Goal: Task Accomplishment & Management: Manage account settings

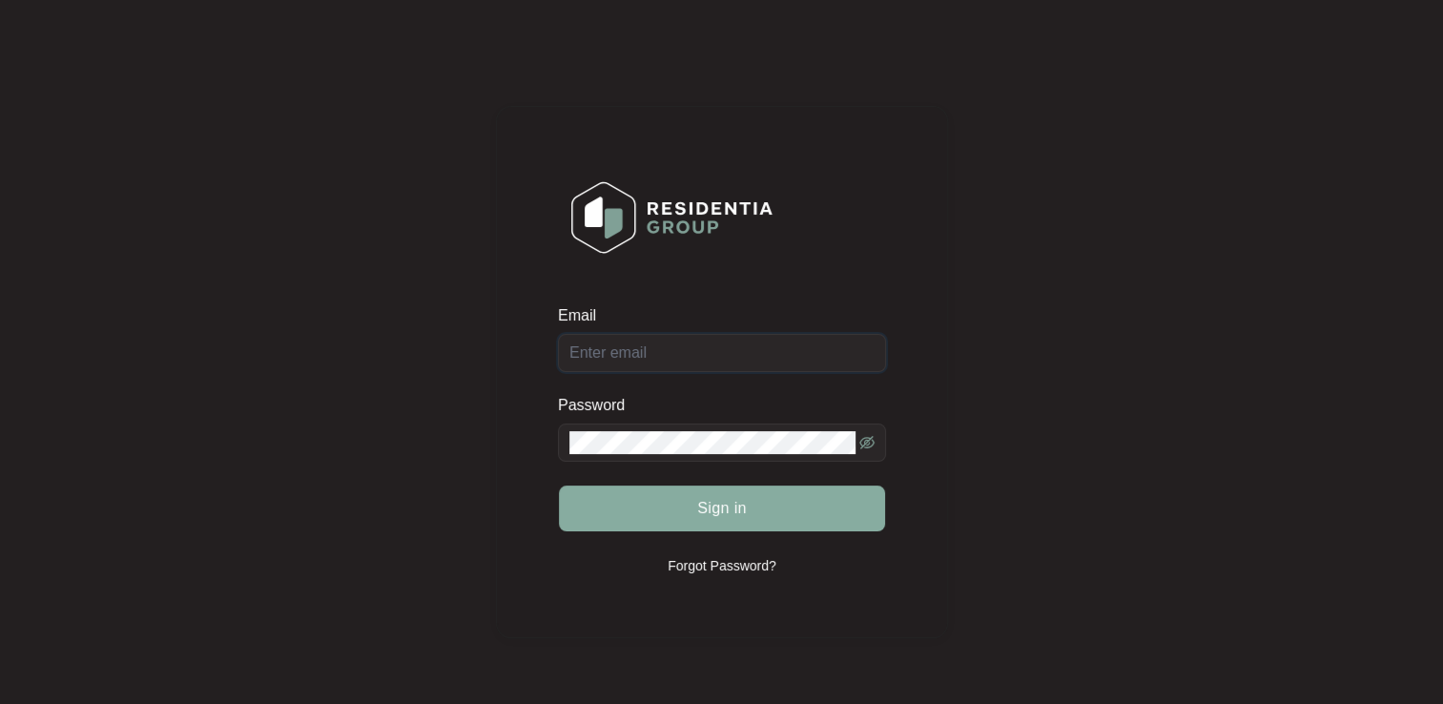
type input "[EMAIL_ADDRESS][DOMAIN_NAME]"
click at [673, 492] on button "Sign in" at bounding box center [722, 509] width 326 height 46
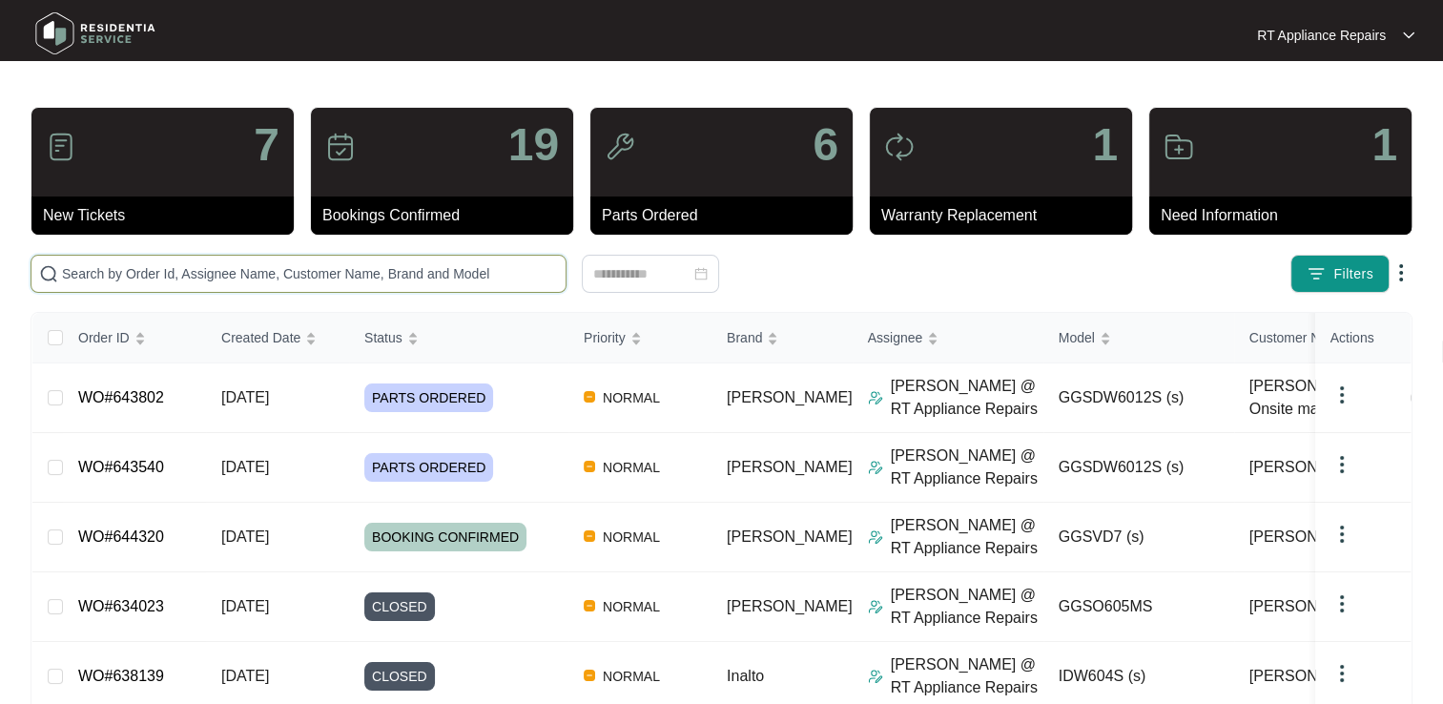
click at [323, 272] on input "text" at bounding box center [310, 273] width 496 height 21
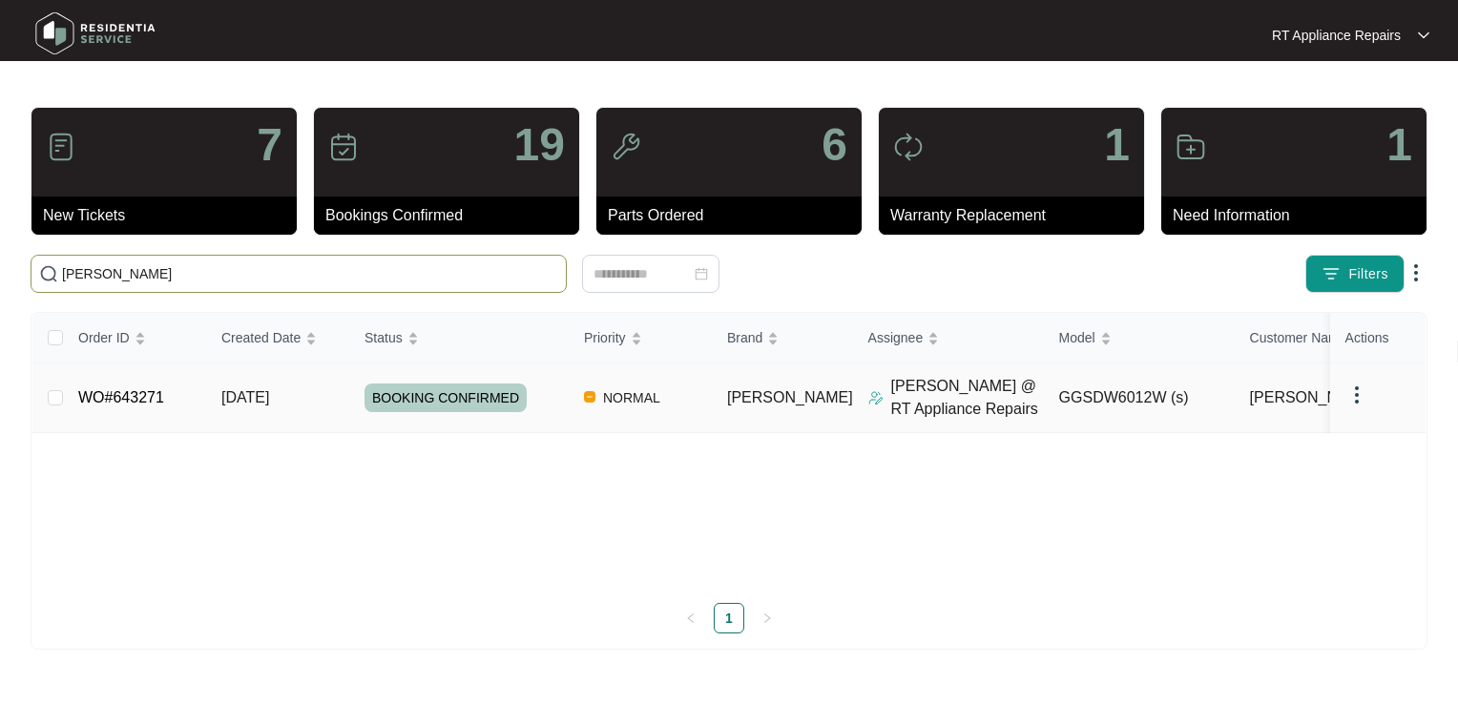
type input "[PERSON_NAME]"
click at [119, 397] on link "WO#643271" at bounding box center [121, 397] width 86 height 16
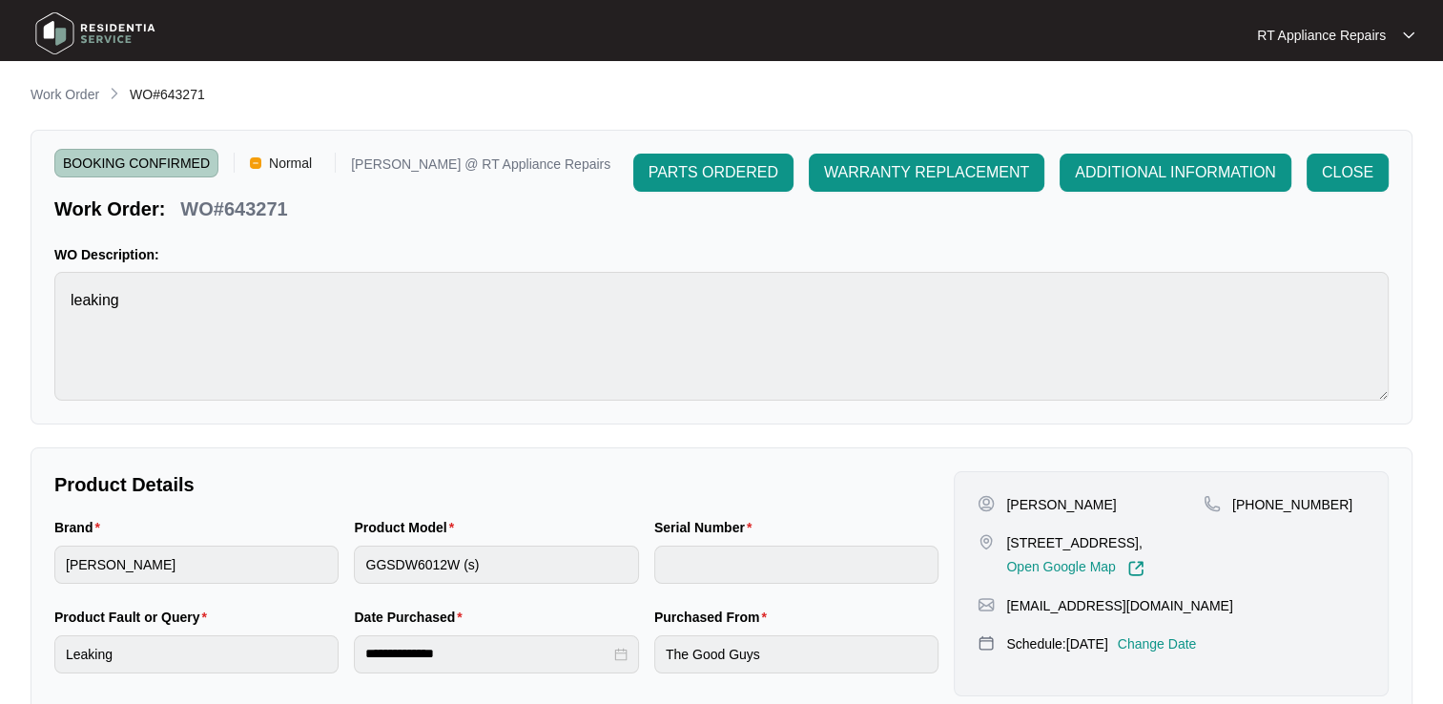
click at [1166, 653] on p "Change Date" at bounding box center [1157, 643] width 79 height 19
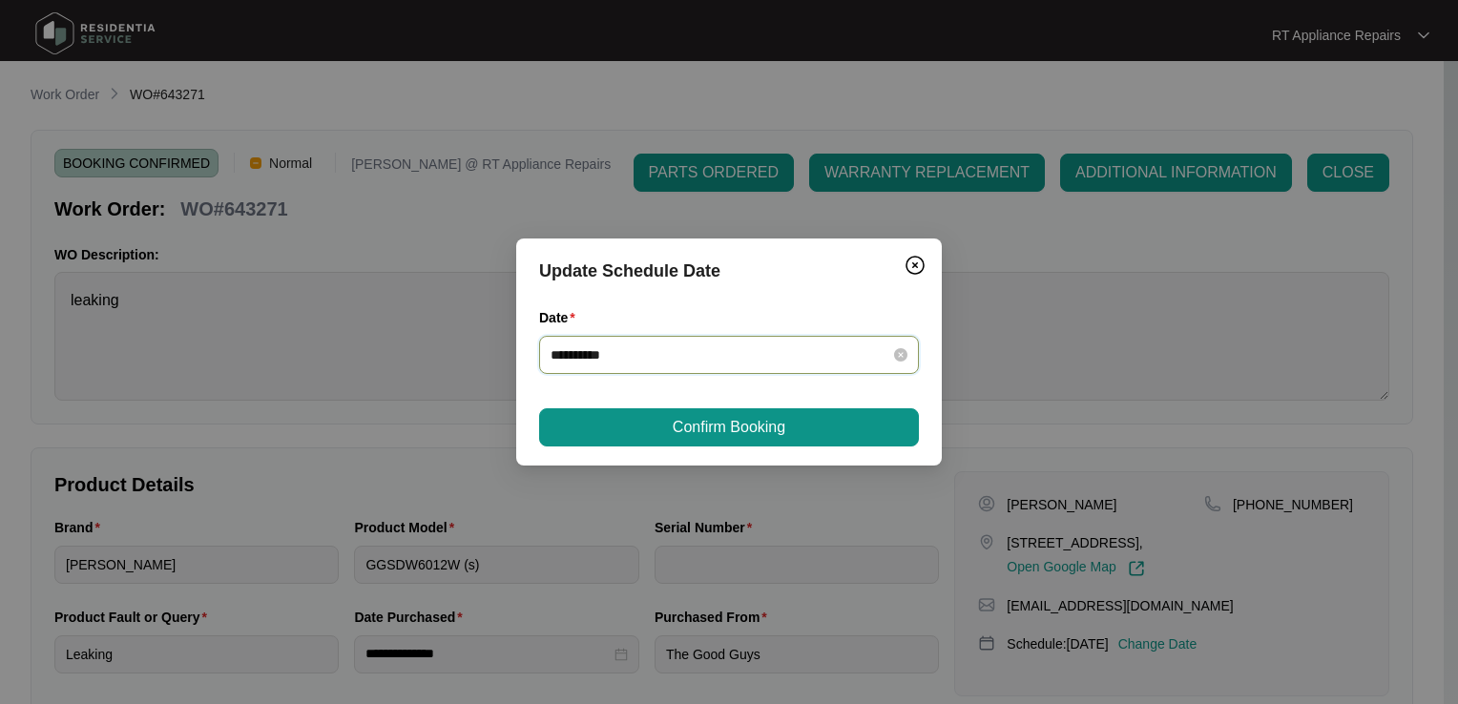
click at [717, 357] on input "**********" at bounding box center [717, 354] width 334 height 21
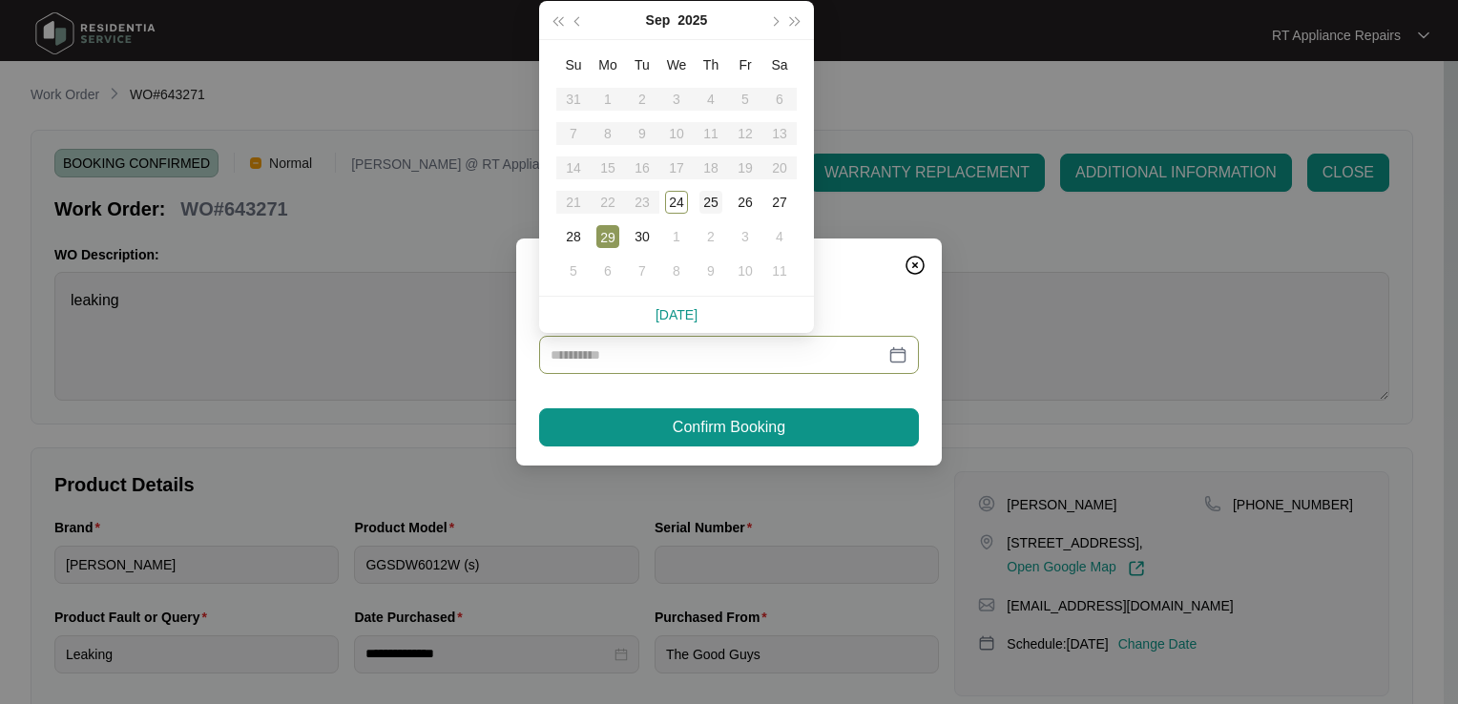
click at [717, 197] on div "25" at bounding box center [710, 202] width 23 height 23
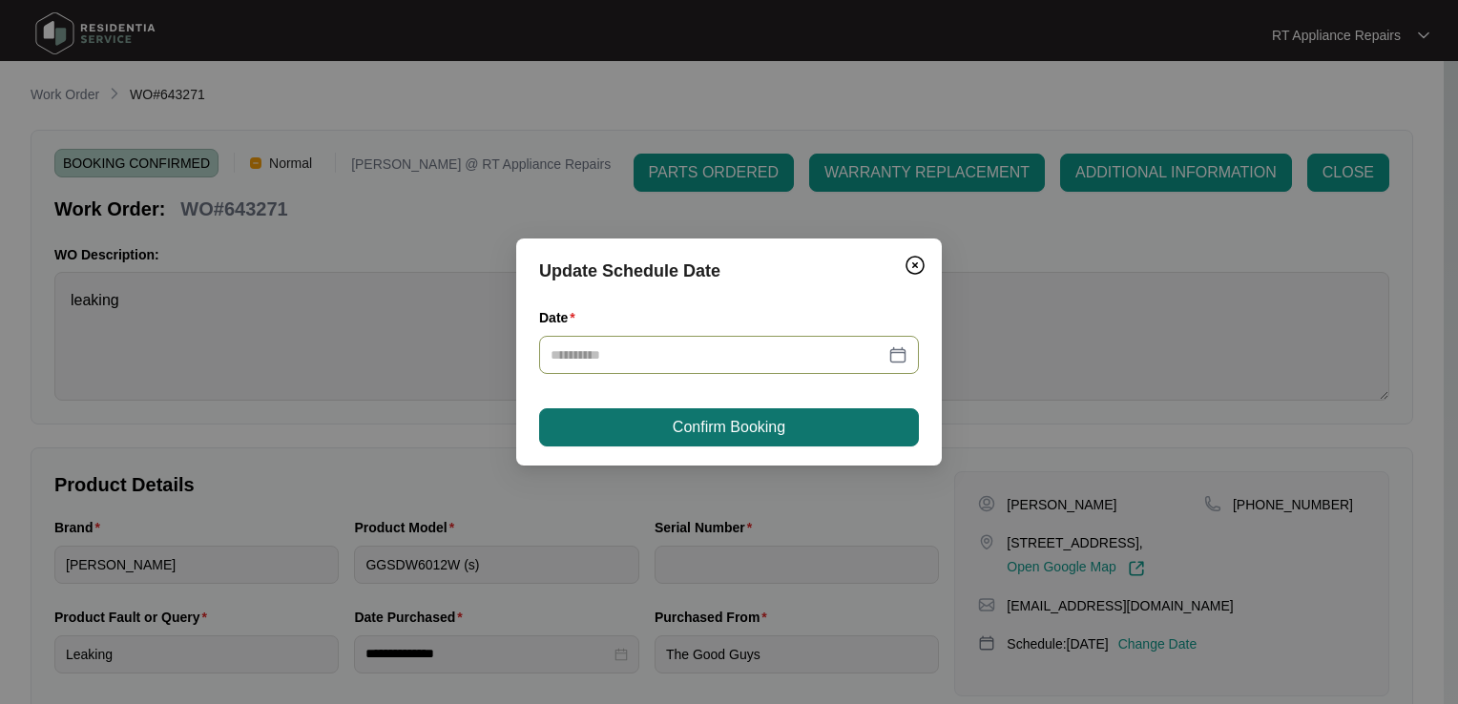
type input "**********"
click at [732, 437] on span "Confirm Booking" at bounding box center [729, 427] width 113 height 23
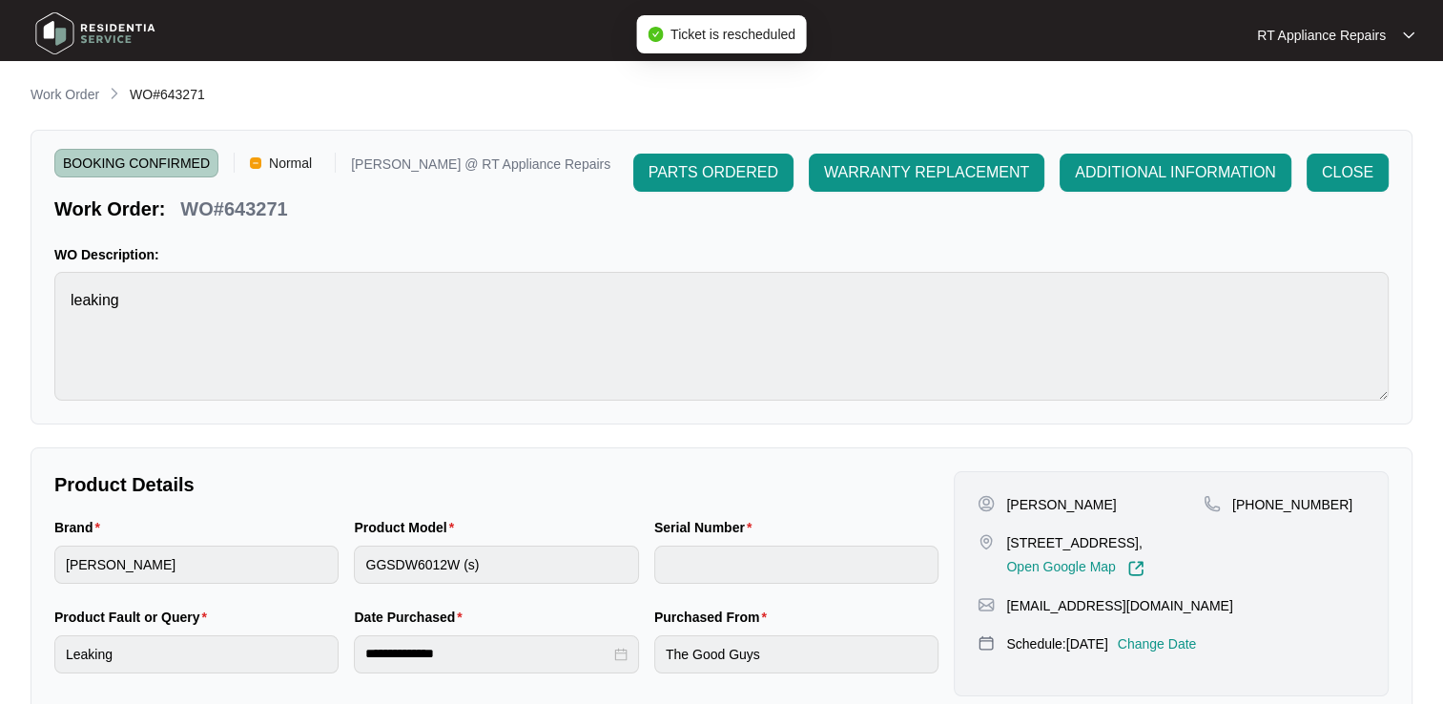
click at [1354, 36] on p "RT Appliance Repairs" at bounding box center [1321, 35] width 129 height 19
click at [1346, 104] on p "Log Out" at bounding box center [1351, 101] width 96 height 19
